Goal: Task Accomplishment & Management: Complete application form

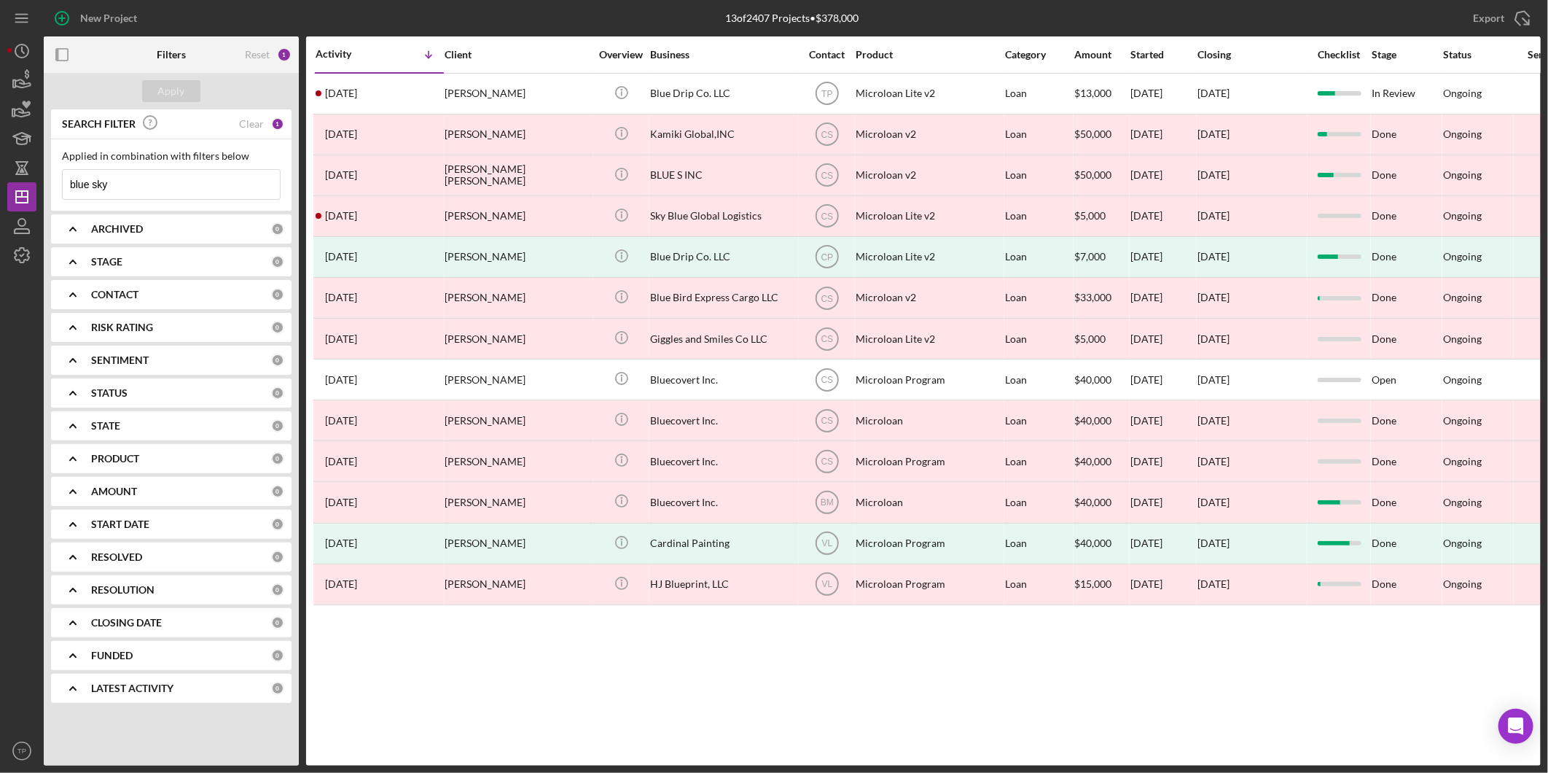
click at [120, 187] on input "blue sky" at bounding box center [171, 184] width 217 height 29
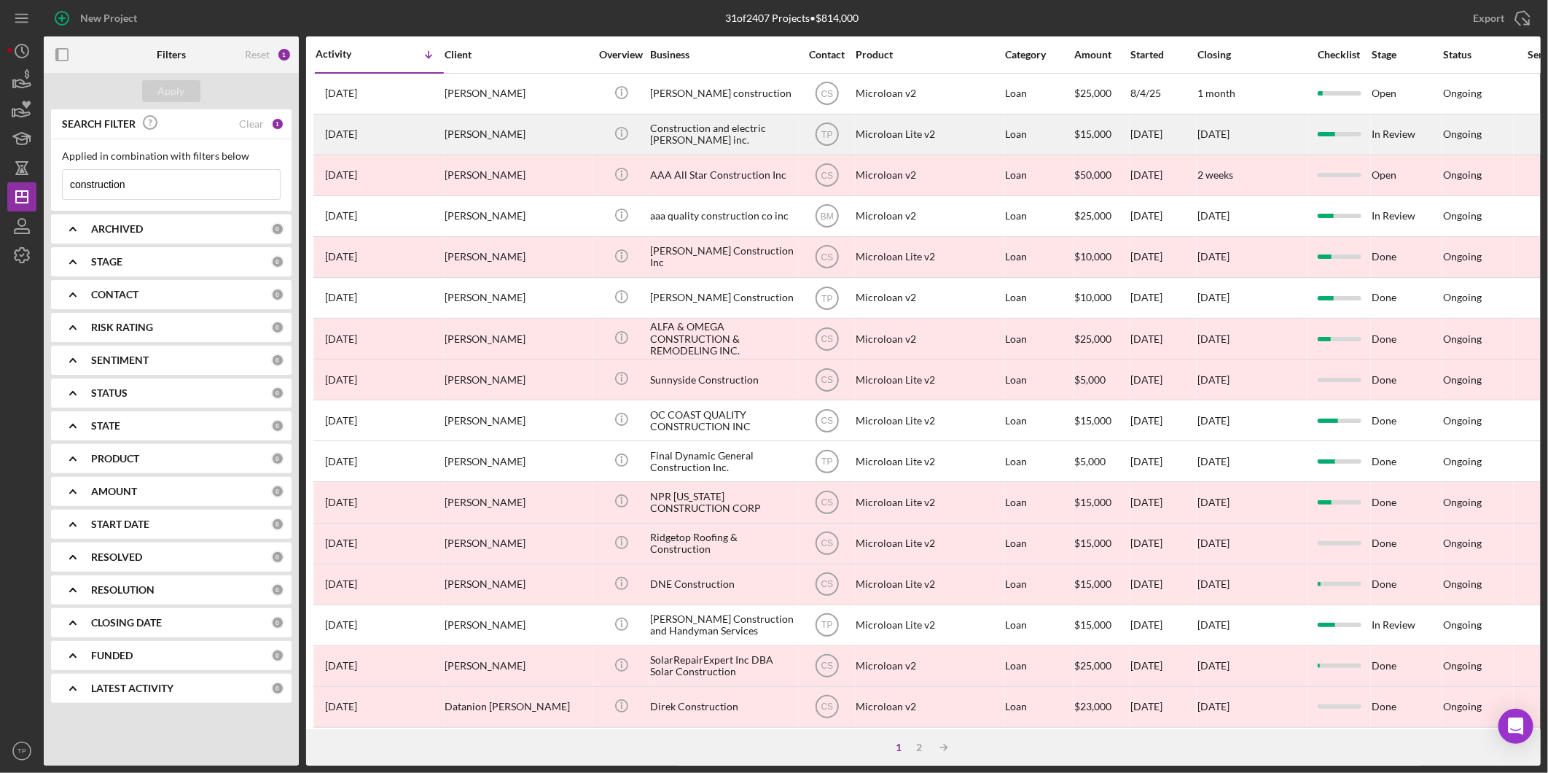
type input "construction"
click at [654, 125] on div "Construction and electric Jesus inc." at bounding box center [723, 134] width 146 height 39
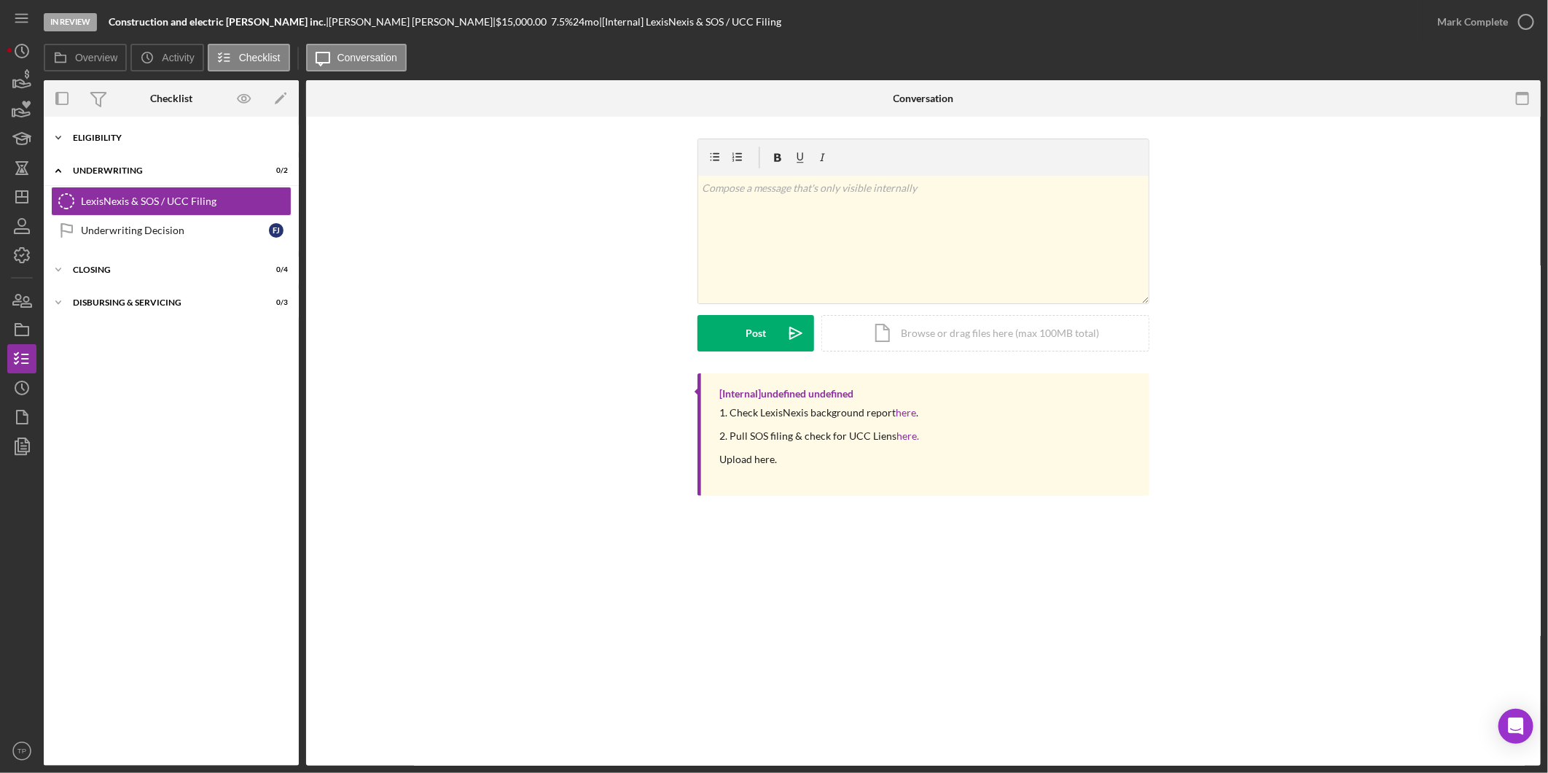
click at [148, 144] on div "Icon/Expander Eligibility 6 / 6" at bounding box center [171, 137] width 255 height 29
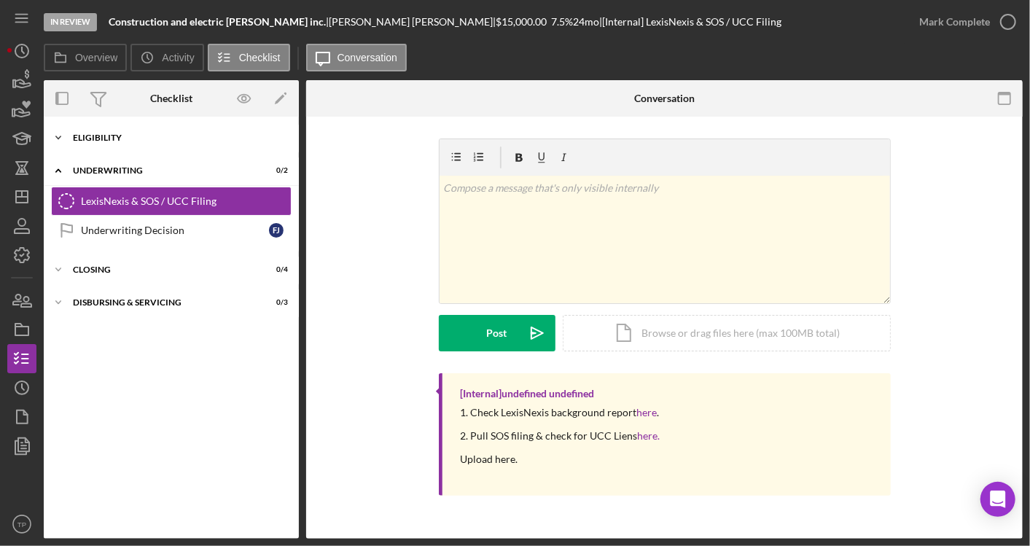
click at [172, 137] on div "Eligibility" at bounding box center [177, 137] width 208 height 9
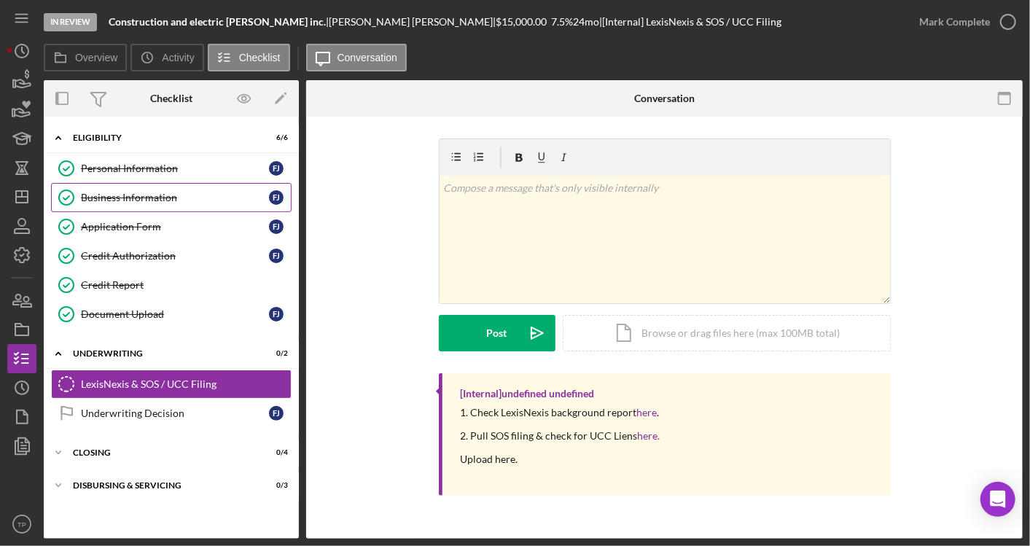
click at [147, 193] on div "Business Information" at bounding box center [175, 198] width 188 height 12
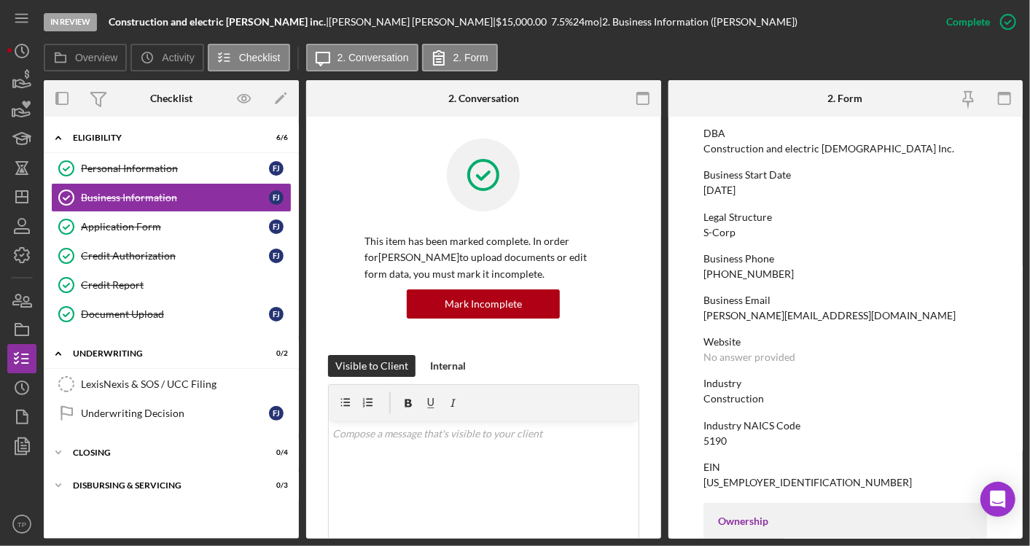
scroll to position [103, 0]
click at [222, 308] on div "Document Upload" at bounding box center [175, 314] width 188 height 12
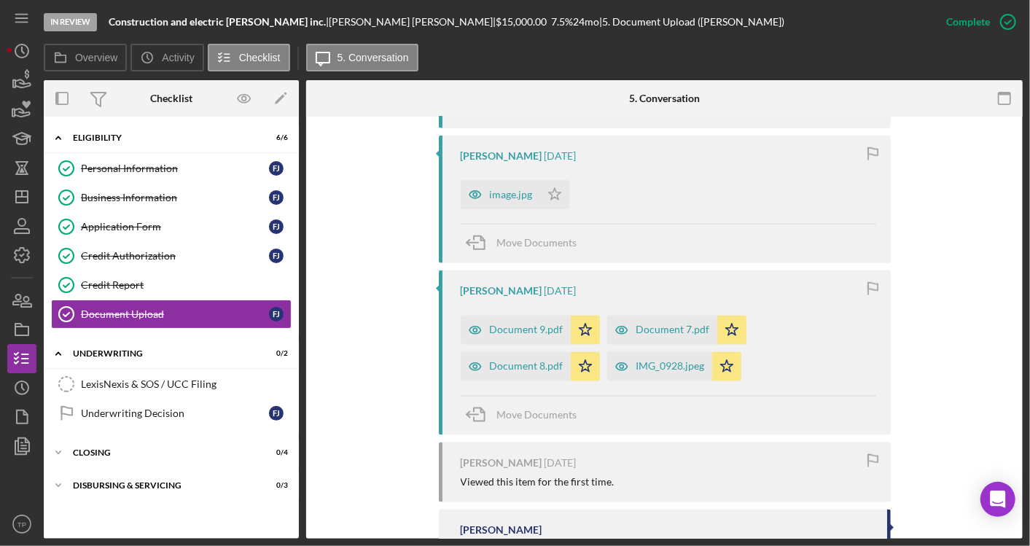
scroll to position [997, 0]
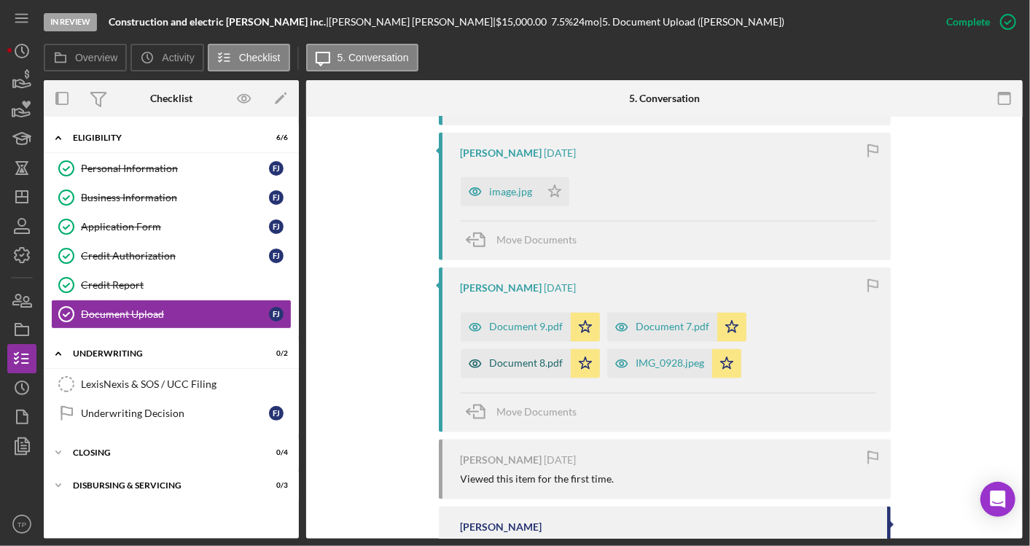
click at [534, 354] on div "Document 8.pdf" at bounding box center [516, 363] width 110 height 29
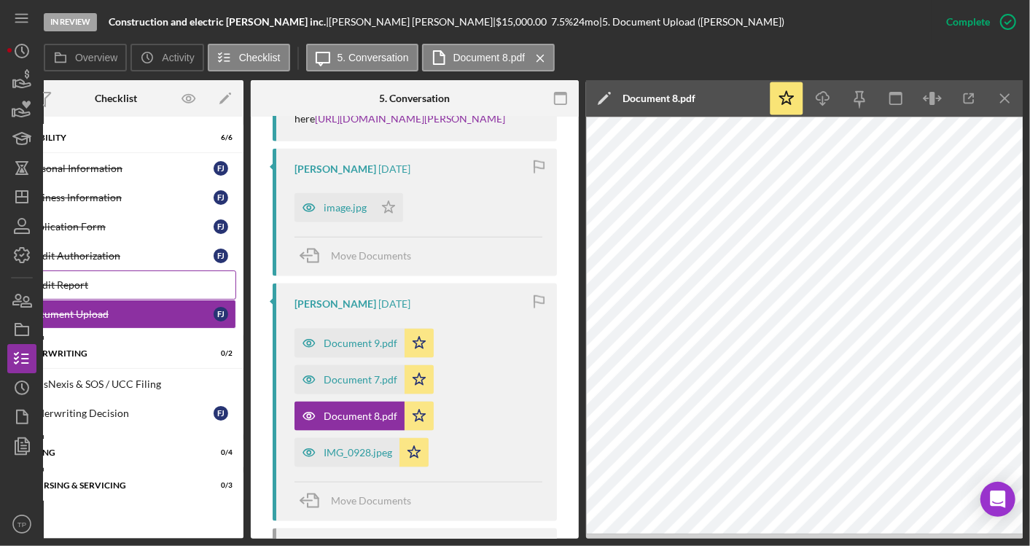
scroll to position [0, 0]
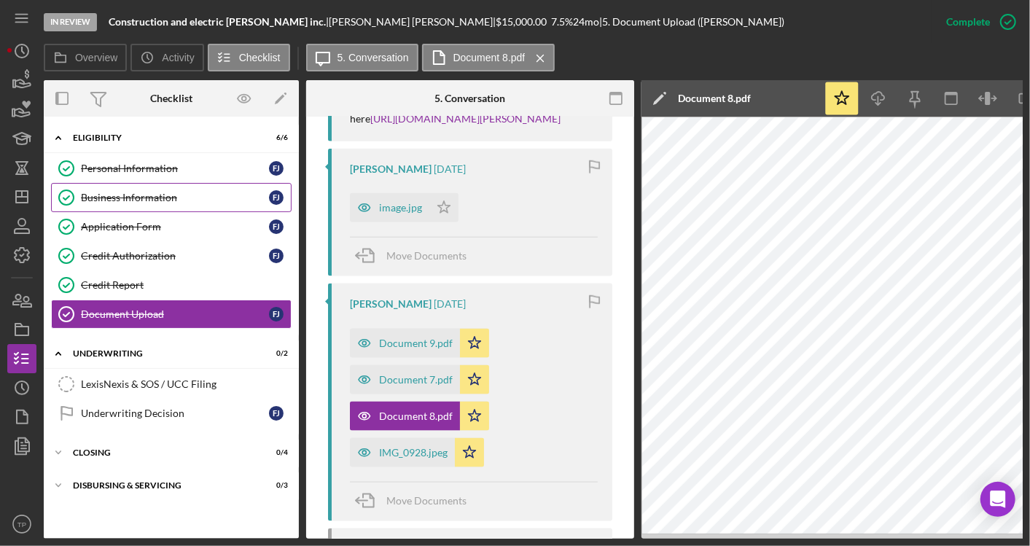
click at [221, 195] on div "Business Information" at bounding box center [175, 198] width 188 height 12
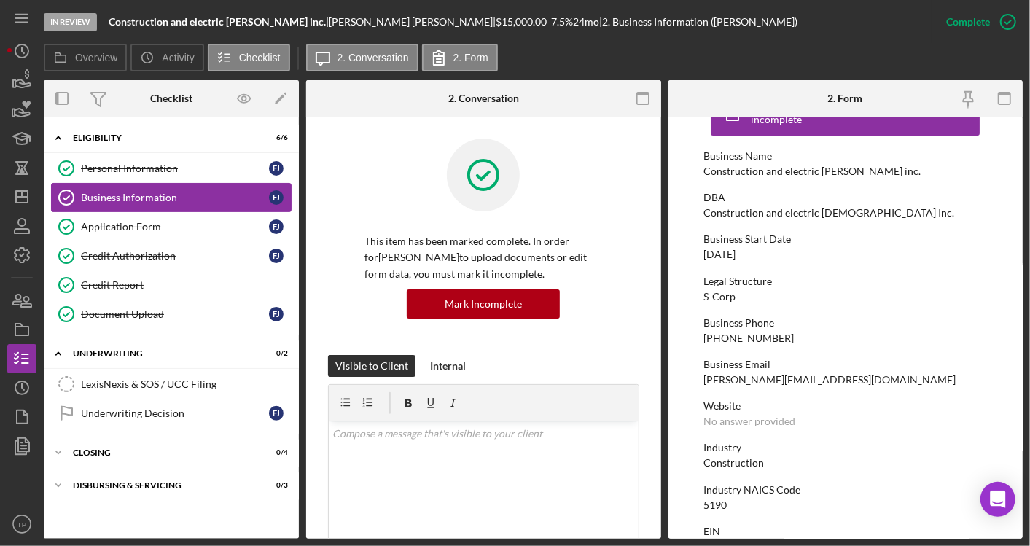
click at [160, 204] on link "Business Information Business Information F J" at bounding box center [171, 197] width 241 height 29
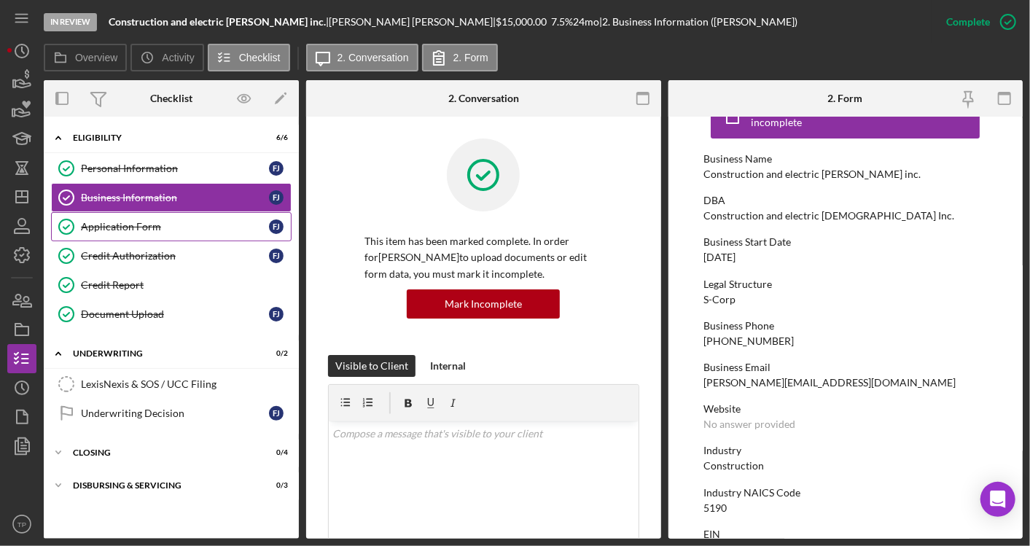
scroll to position [35, 0]
click at [170, 230] on div "Application Form" at bounding box center [175, 227] width 188 height 12
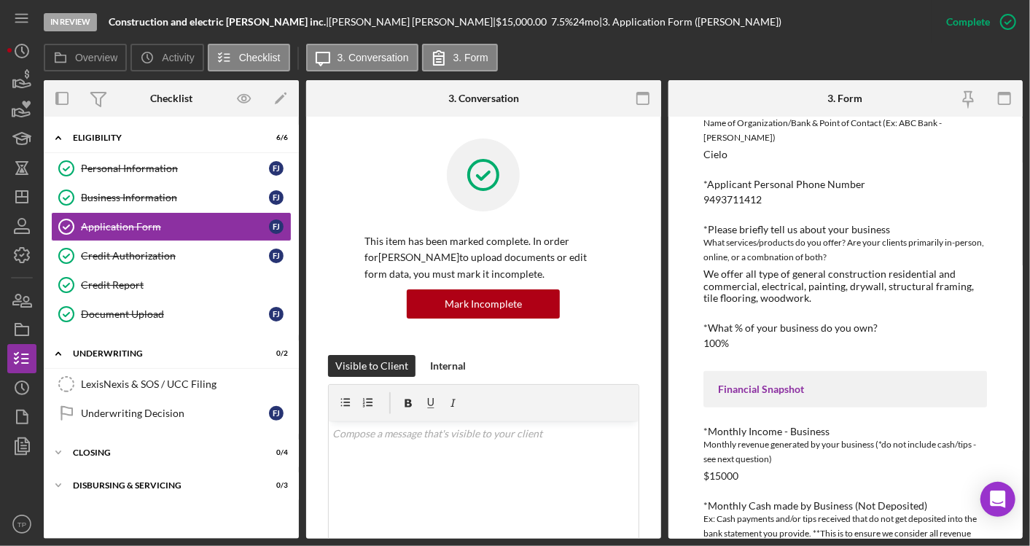
scroll to position [141, 0]
click at [791, 268] on div "We offer all type of general construction residential and commercial, electrica…" at bounding box center [845, 285] width 284 height 35
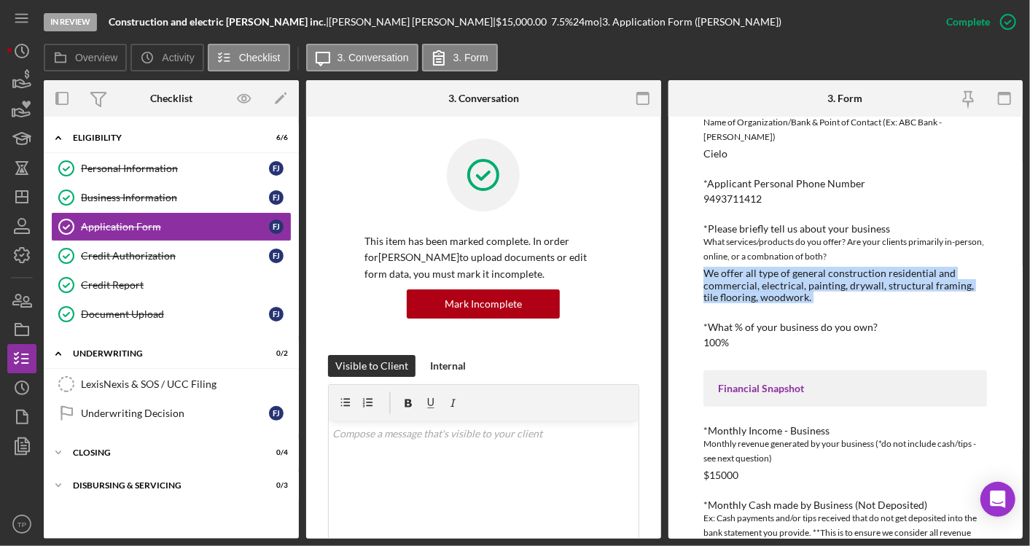
click at [791, 268] on div "We offer all type of general construction residential and commercial, electrica…" at bounding box center [845, 285] width 284 height 35
copy div "We offer all type of general construction residential and commercial, electrica…"
click at [156, 194] on div "Business Information" at bounding box center [175, 198] width 188 height 12
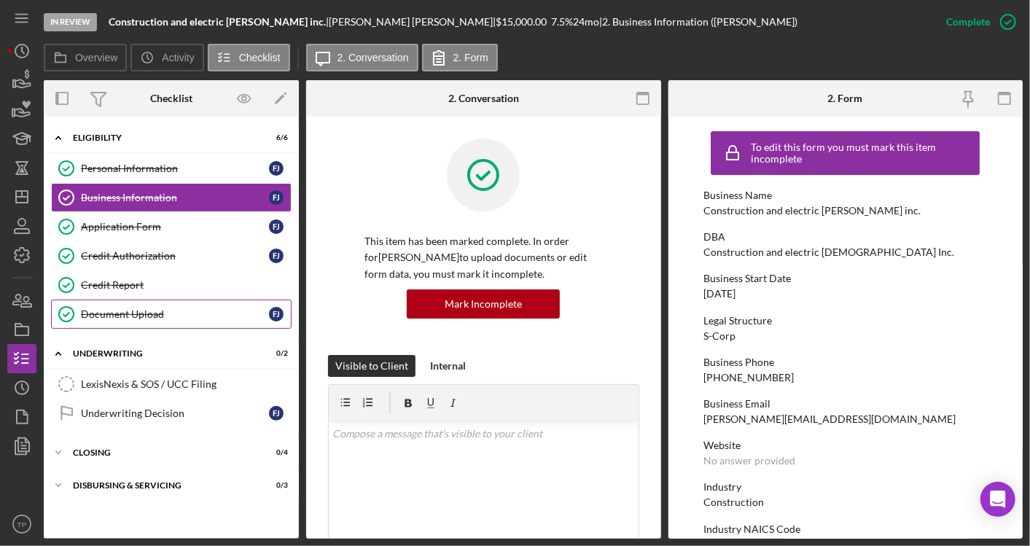
click at [84, 312] on div "Document Upload" at bounding box center [175, 314] width 188 height 12
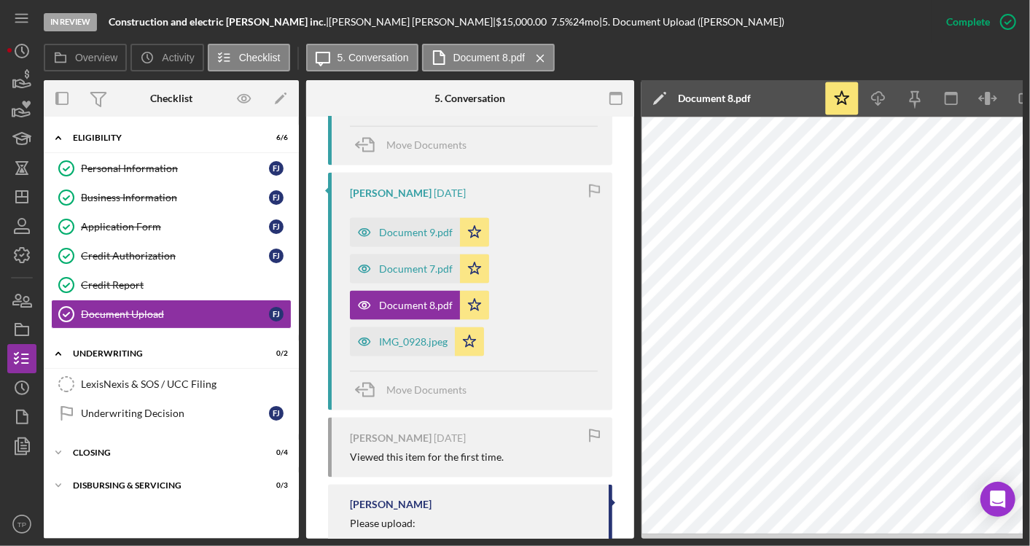
scroll to position [1187, 0]
click at [400, 101] on div "image.jpg" at bounding box center [400, 96] width 43 height 12
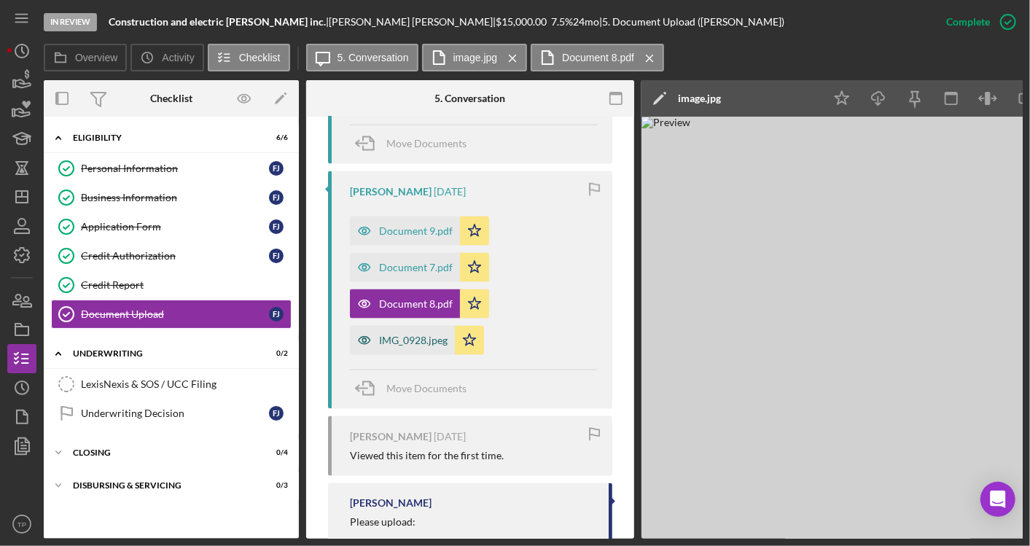
click at [395, 346] on div "IMG_0928.jpeg" at bounding box center [413, 341] width 69 height 12
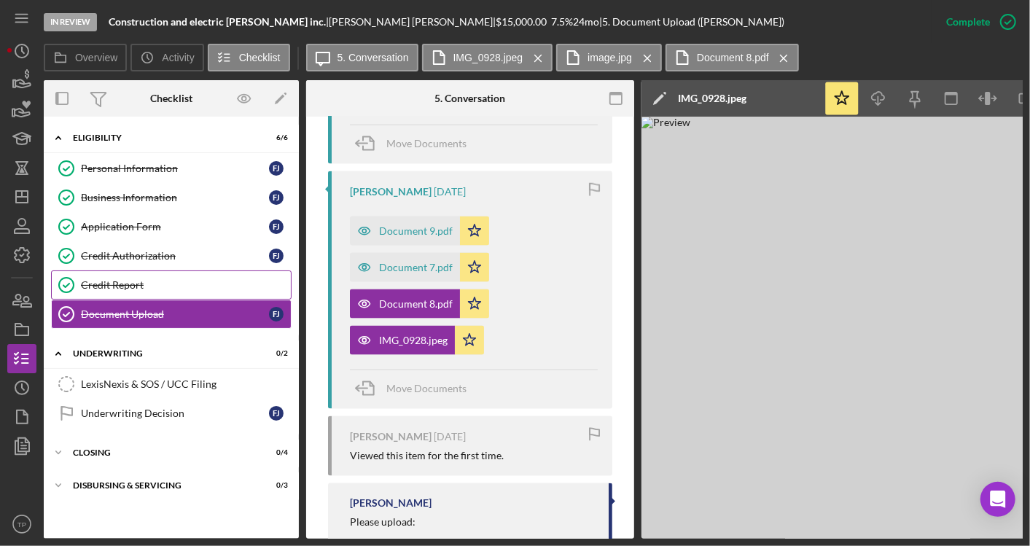
click at [223, 288] on div "Credit Report" at bounding box center [186, 285] width 210 height 12
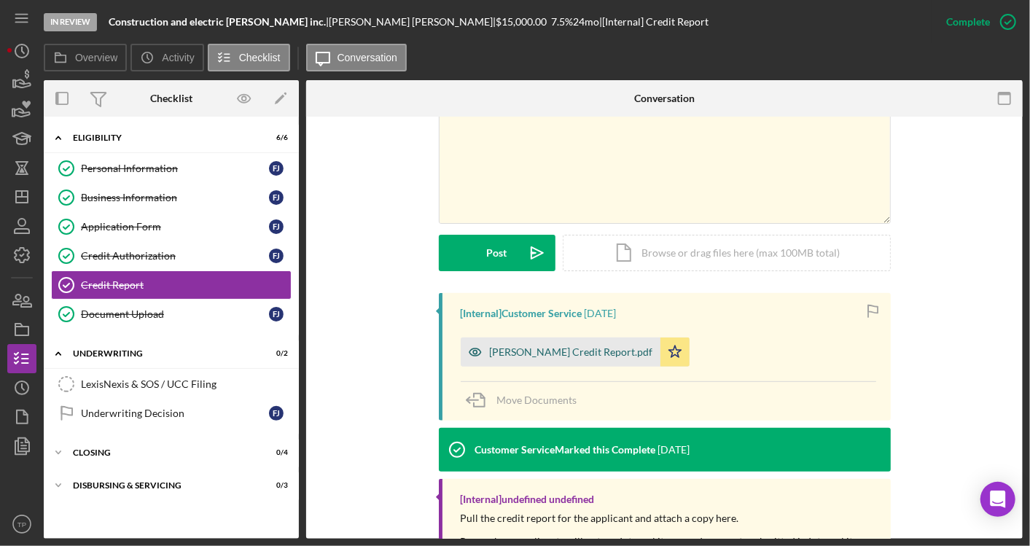
click at [574, 350] on div "[PERSON_NAME] Credit Report.pdf" at bounding box center [571, 352] width 163 height 12
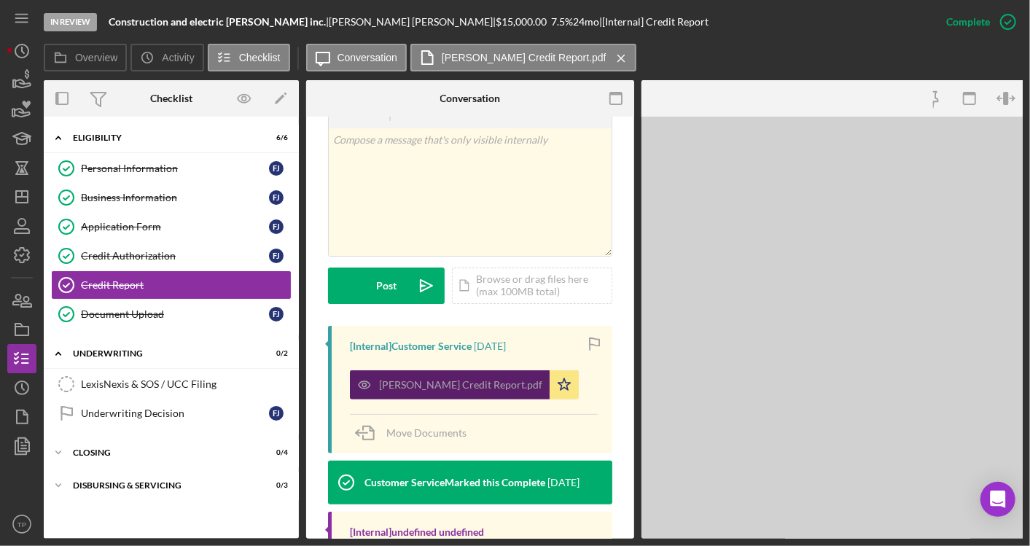
scroll to position [297, 0]
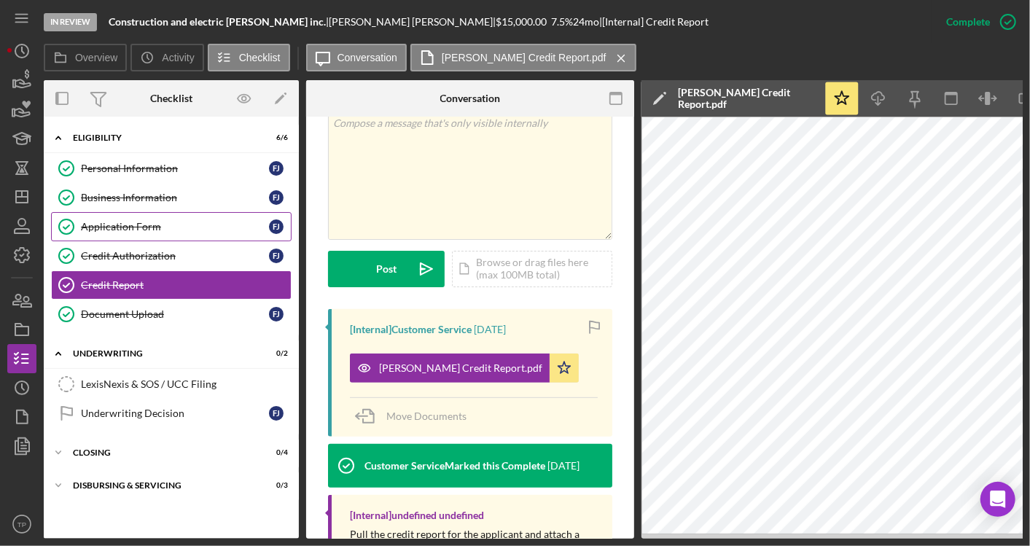
click at [190, 227] on div "Application Form" at bounding box center [175, 227] width 188 height 12
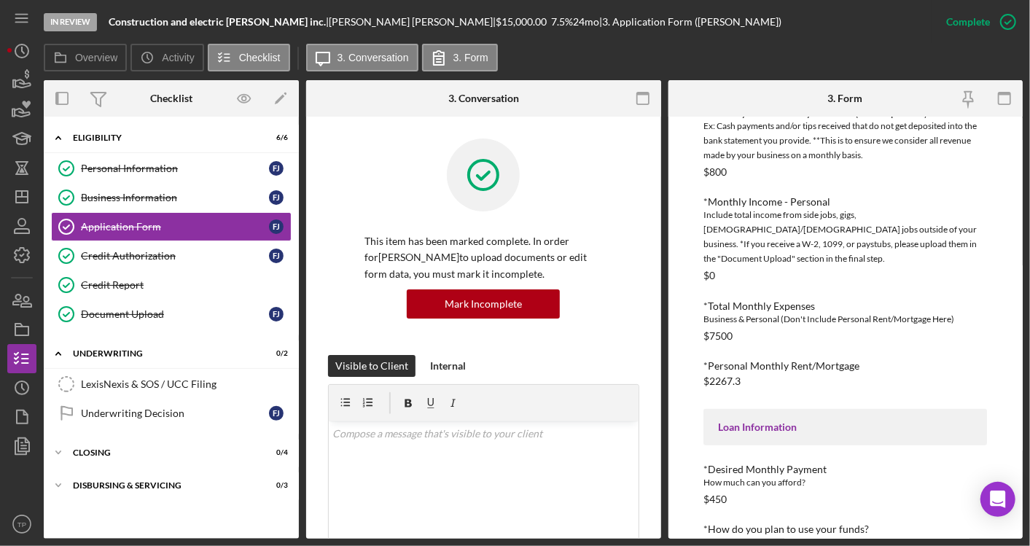
scroll to position [577, 0]
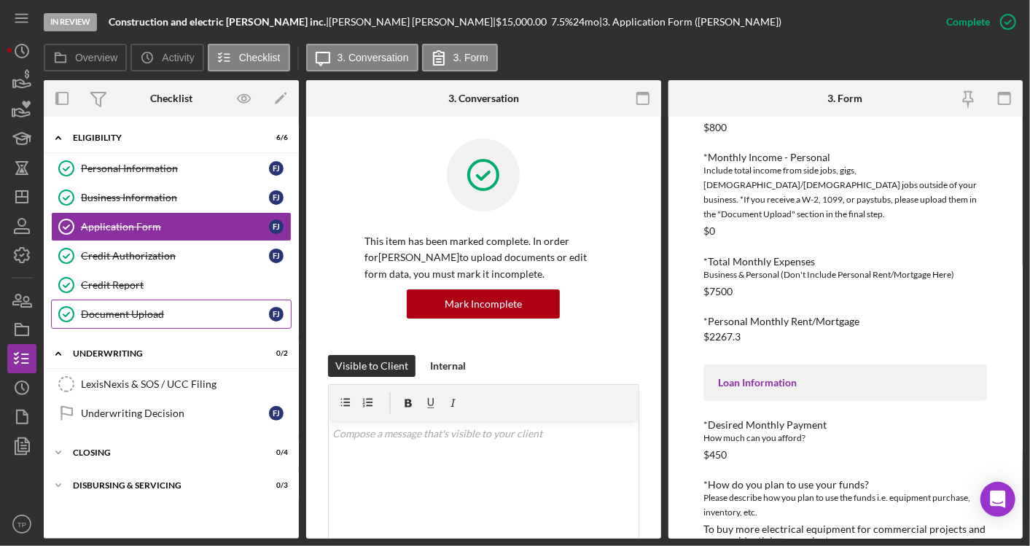
click at [133, 310] on div "Document Upload" at bounding box center [175, 314] width 188 height 12
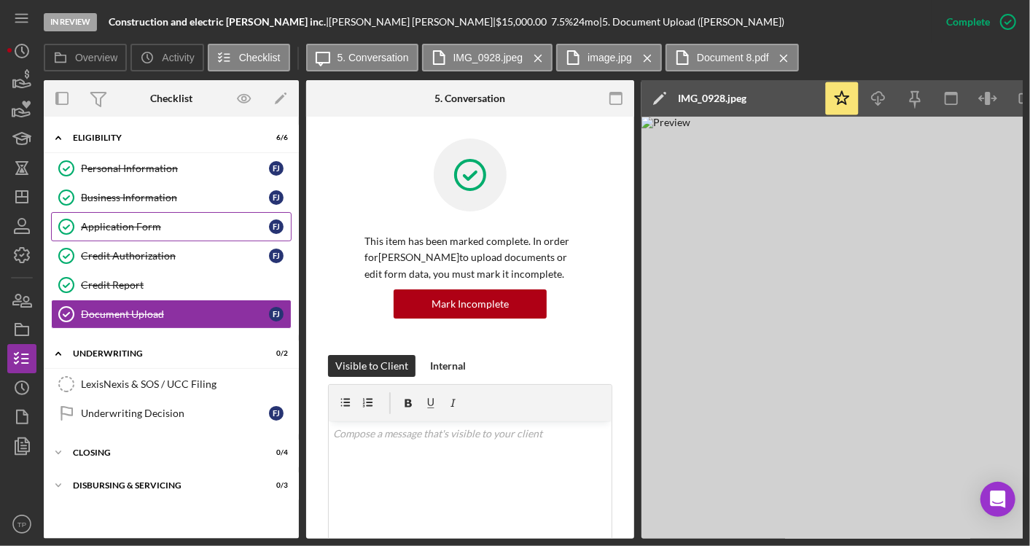
click at [183, 234] on link "Application Form Application Form F J" at bounding box center [171, 226] width 241 height 29
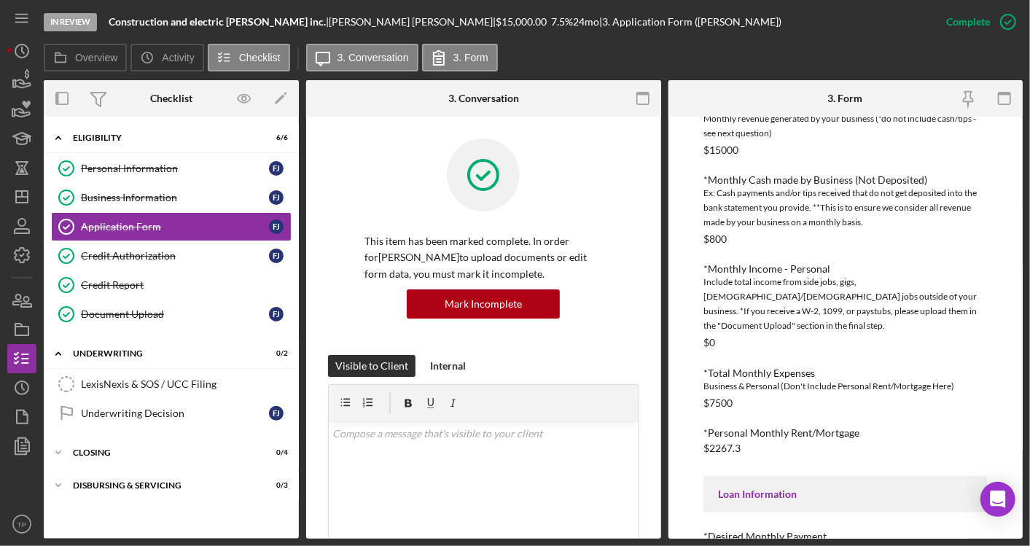
scroll to position [577, 0]
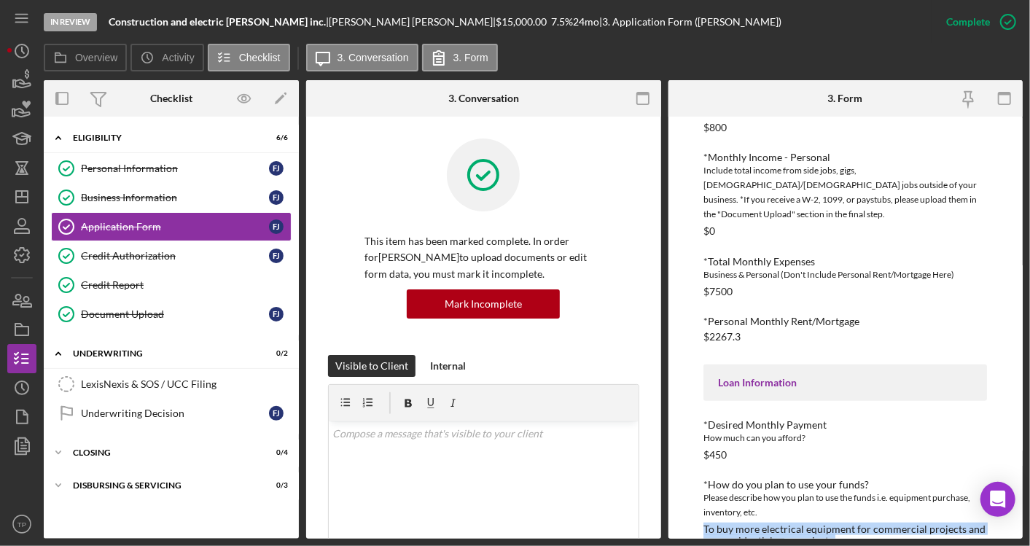
drag, startPoint x: 847, startPoint y: 513, endPoint x: 698, endPoint y: 496, distance: 150.4
click at [698, 496] on div "To edit this form you must mark this item incomplete TMC Community Capital Loan…" at bounding box center [845, 328] width 355 height 422
copy div "To buy more electrical equipment for commercial projects and new residential ne…"
click at [193, 270] on link "Credit Report Credit Report" at bounding box center [171, 284] width 241 height 29
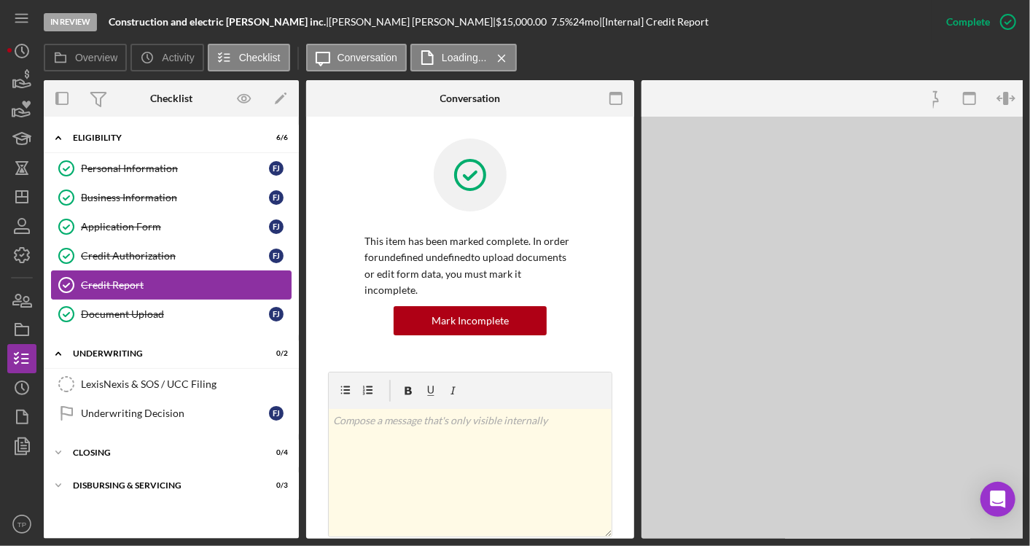
click at [193, 270] on link "Credit Report Credit Report" at bounding box center [171, 284] width 241 height 29
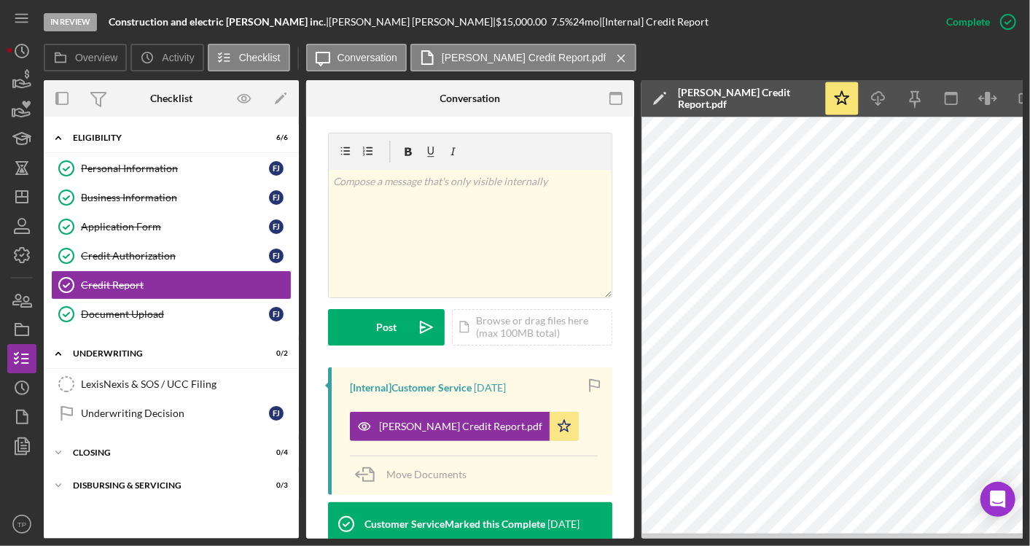
scroll to position [251, 0]
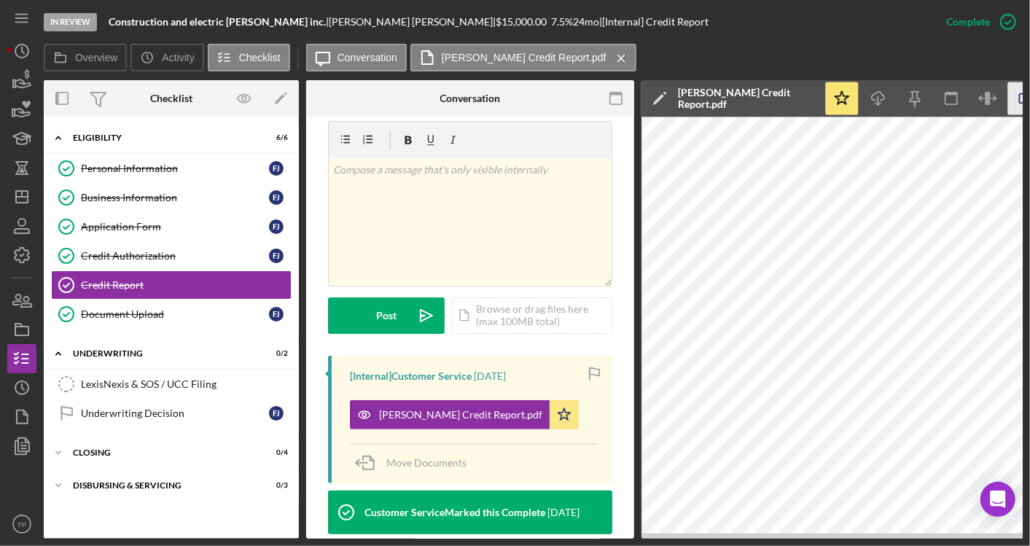
click at [1015, 104] on icon "button" at bounding box center [1024, 98] width 33 height 33
click at [191, 243] on link "Credit Authorization Credit Authorization F J" at bounding box center [171, 255] width 241 height 29
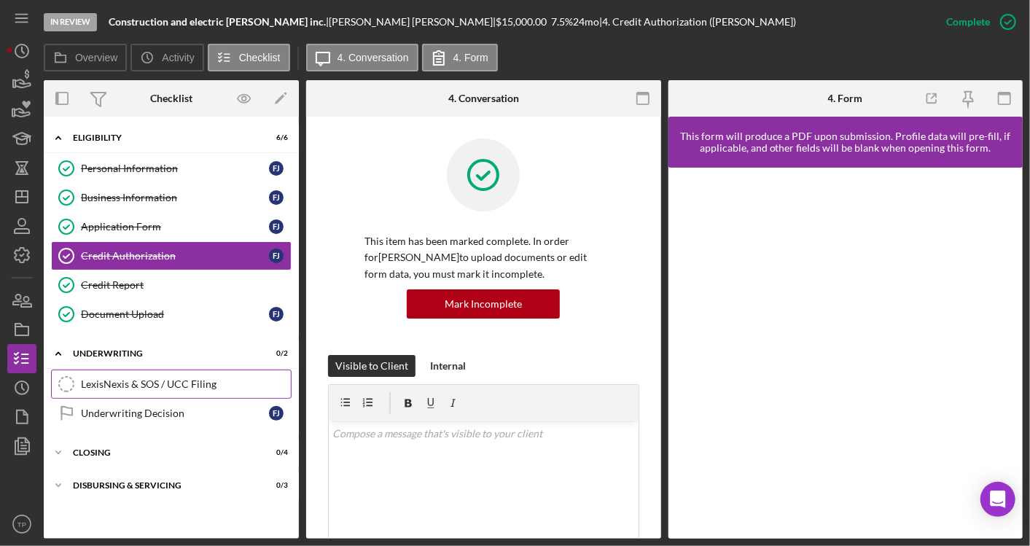
click at [202, 387] on link "LexisNexis & SOS / UCC Filing LexisNexis & SOS / UCC Filing" at bounding box center [171, 384] width 241 height 29
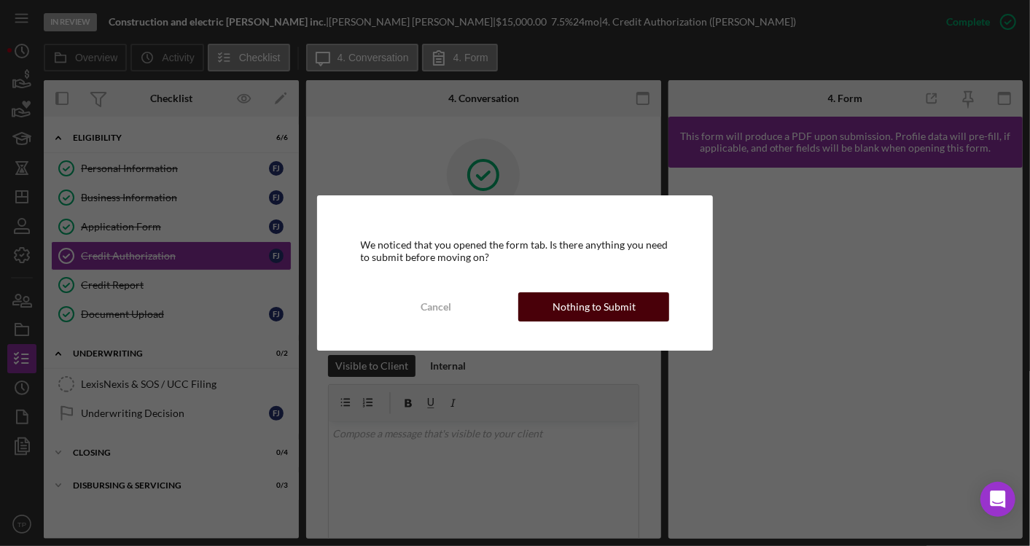
click at [599, 295] on div "Nothing to Submit" at bounding box center [594, 306] width 83 height 29
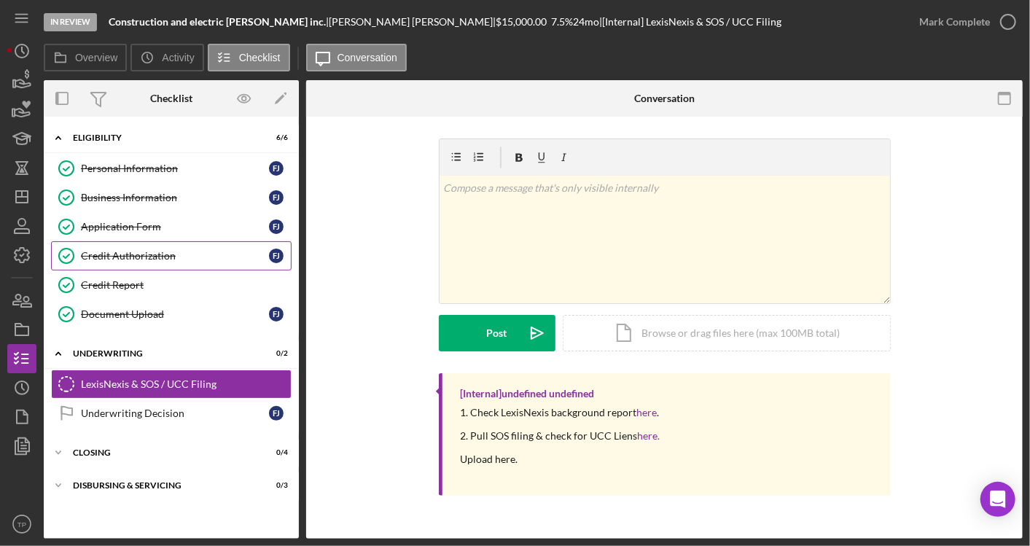
click at [175, 257] on div "Credit Authorization" at bounding box center [175, 256] width 188 height 12
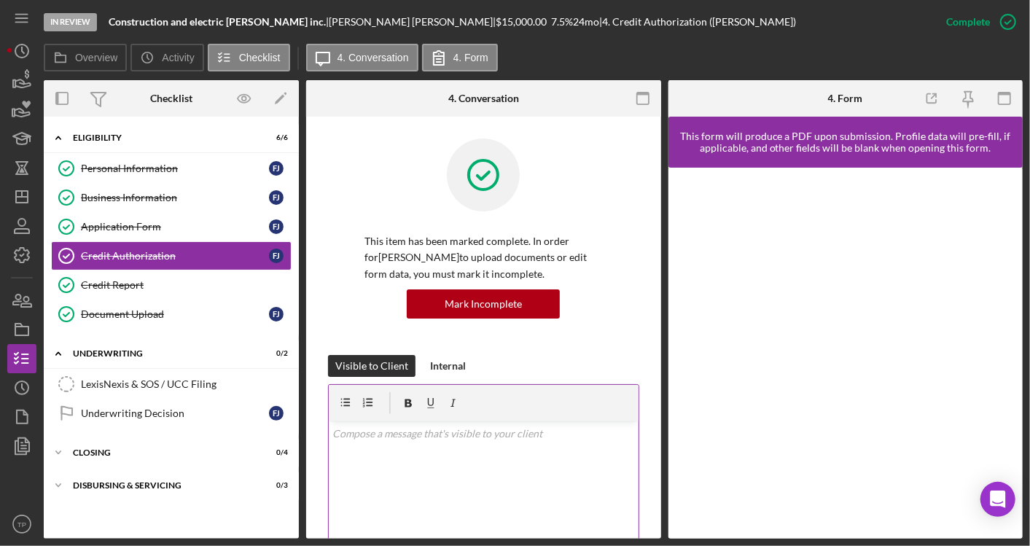
scroll to position [448, 0]
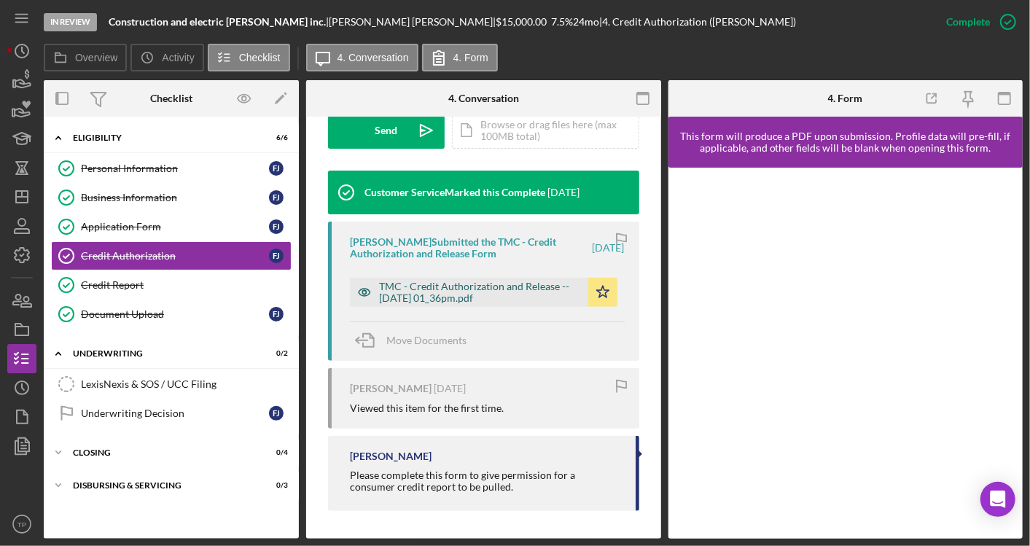
click at [476, 294] on div "TMC - Credit Authorization and Release -- 2025-07-22 01_36pm.pdf" at bounding box center [480, 292] width 202 height 23
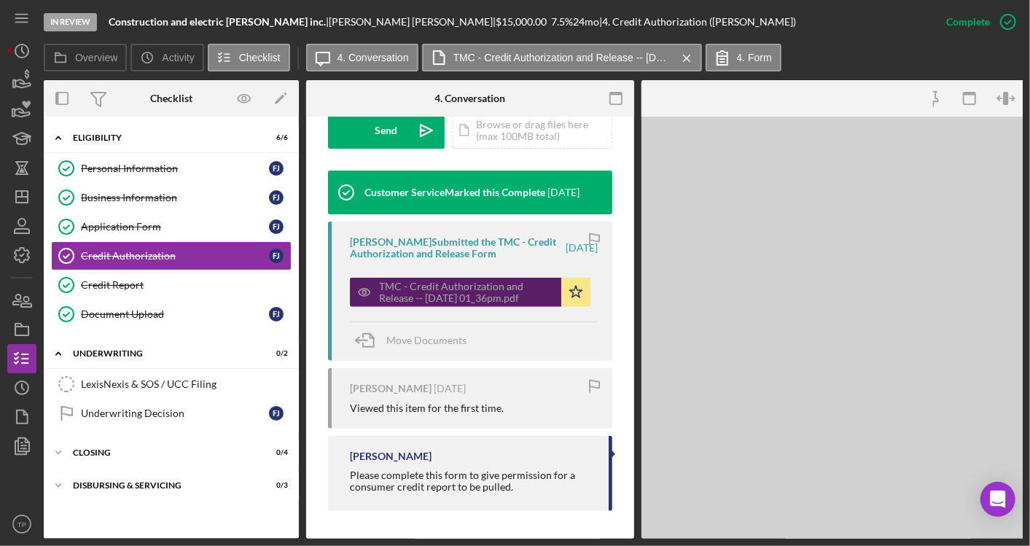
scroll to position [464, 0]
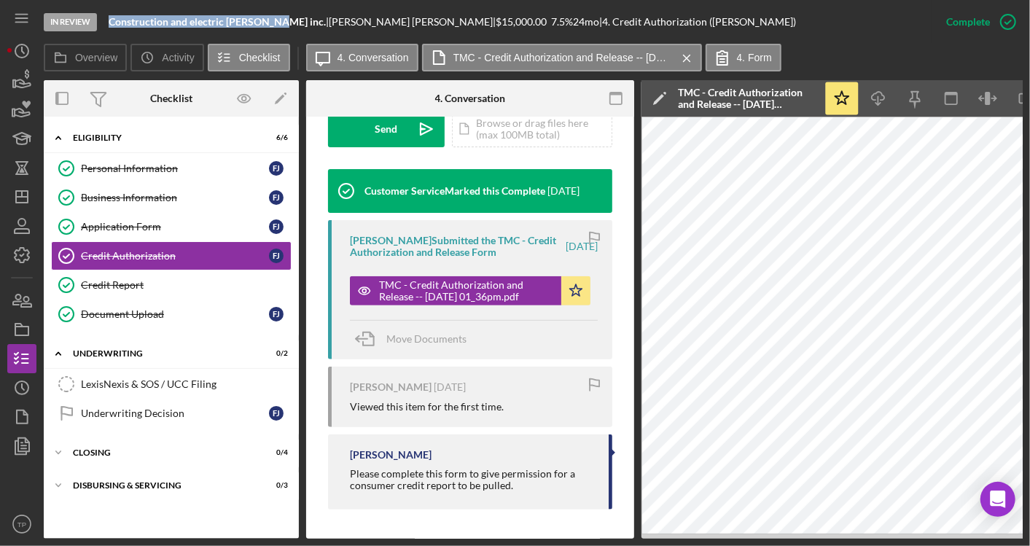
drag, startPoint x: 268, startPoint y: 27, endPoint x: 101, endPoint y: 25, distance: 167.7
click at [101, 25] on div "In Review Construction and electric Jesus inc. | Fermin Jaimes-Garcia | $15,000…" at bounding box center [488, 22] width 888 height 44
copy div "Construction and electric Jesus inc."
click at [146, 281] on div "Credit Report" at bounding box center [186, 285] width 210 height 12
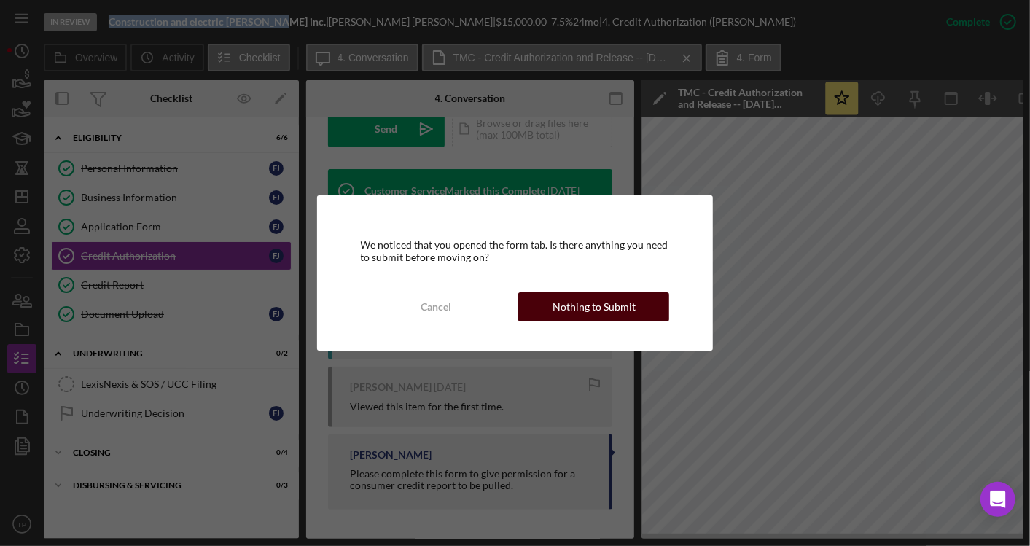
click at [580, 308] on div "Nothing to Submit" at bounding box center [594, 306] width 83 height 29
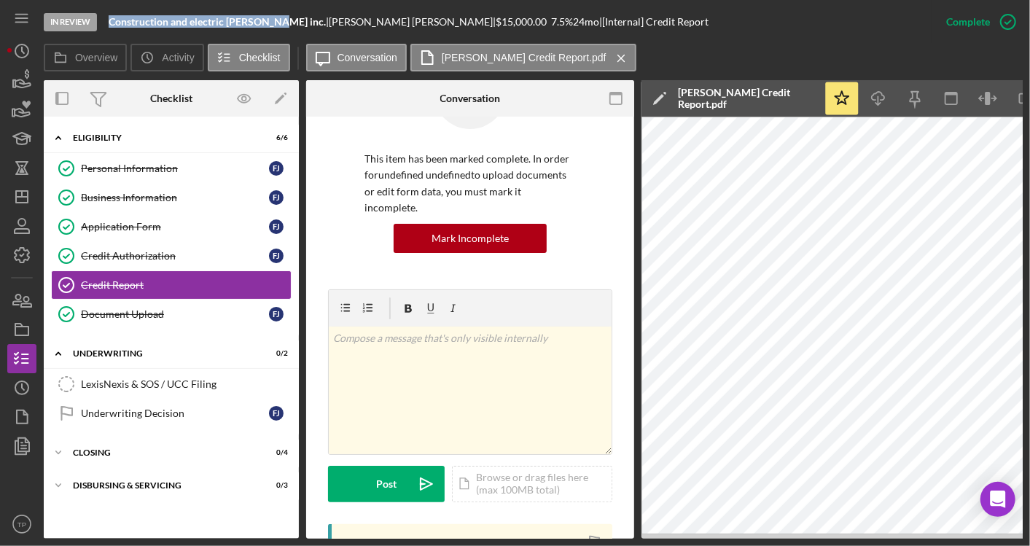
scroll to position [0, 55]
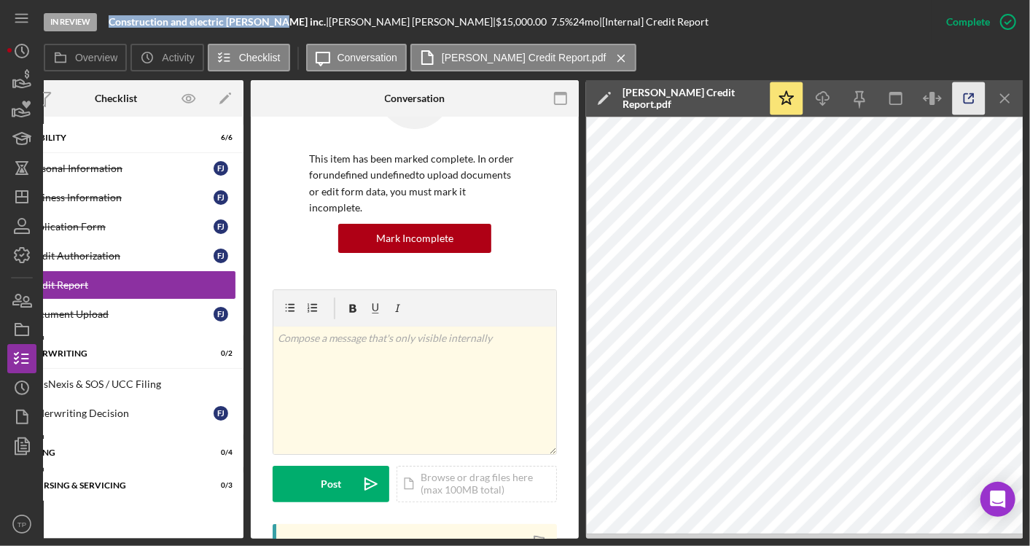
click at [974, 106] on icon "button" at bounding box center [969, 98] width 33 height 33
